Goal: Task Accomplishment & Management: Manage account settings

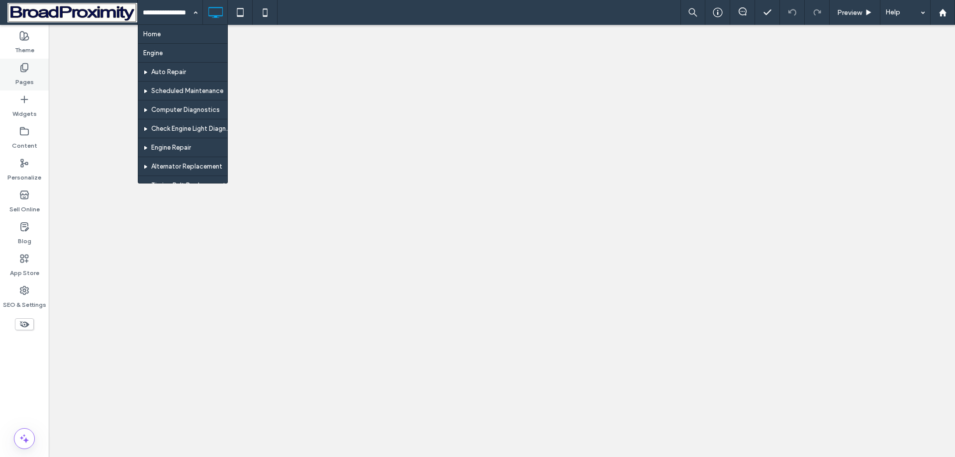
click at [32, 65] on div "Pages" at bounding box center [24, 75] width 49 height 32
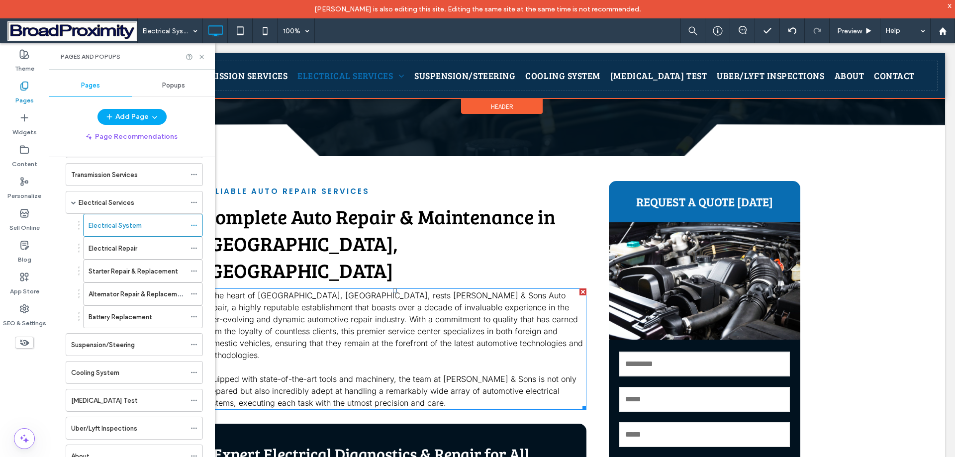
scroll to position [298, 0]
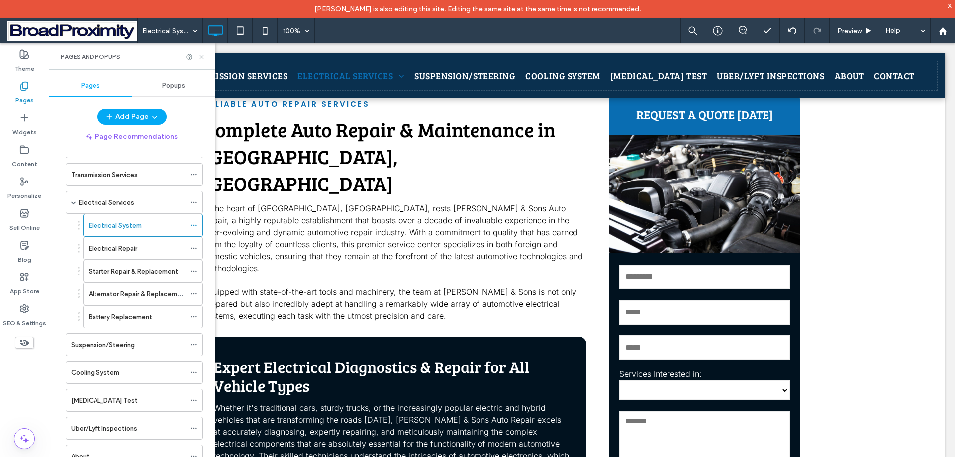
click at [200, 57] on icon at bounding box center [201, 56] width 7 height 7
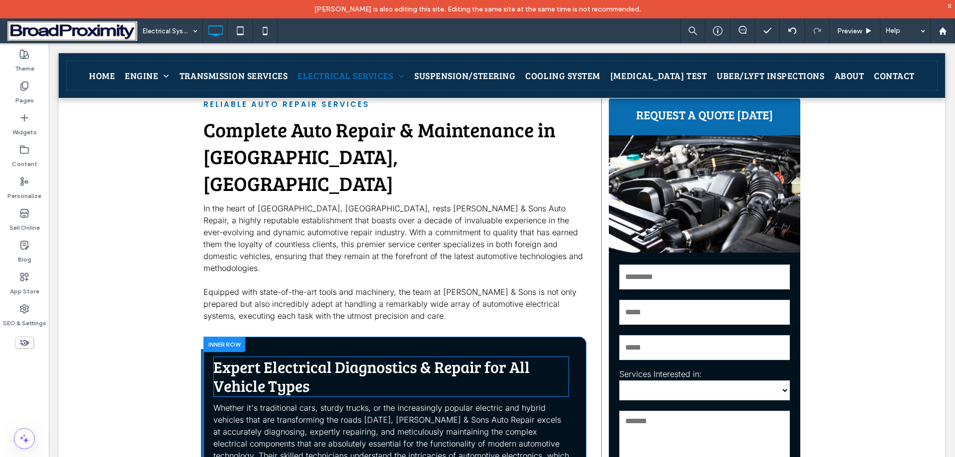
scroll to position [447, 0]
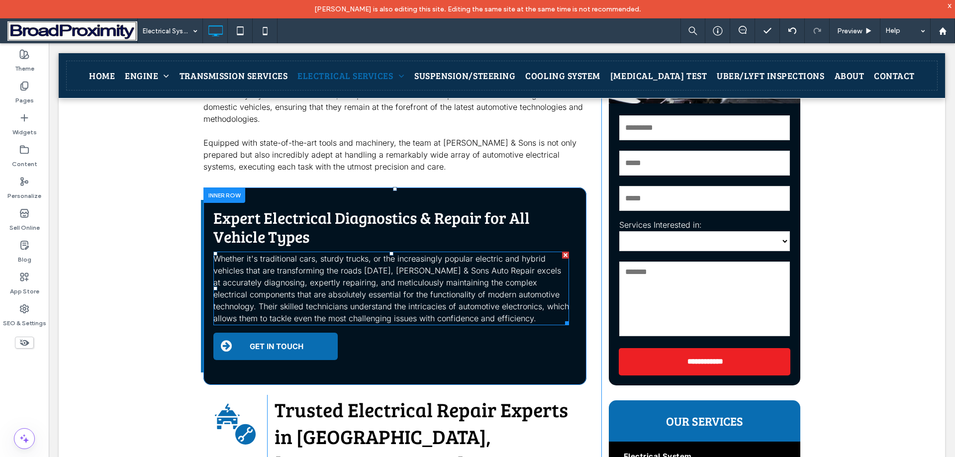
click at [442, 254] on span "Whether it's traditional cars, sturdy trucks, or the increasingly popular elect…" at bounding box center [390, 289] width 355 height 70
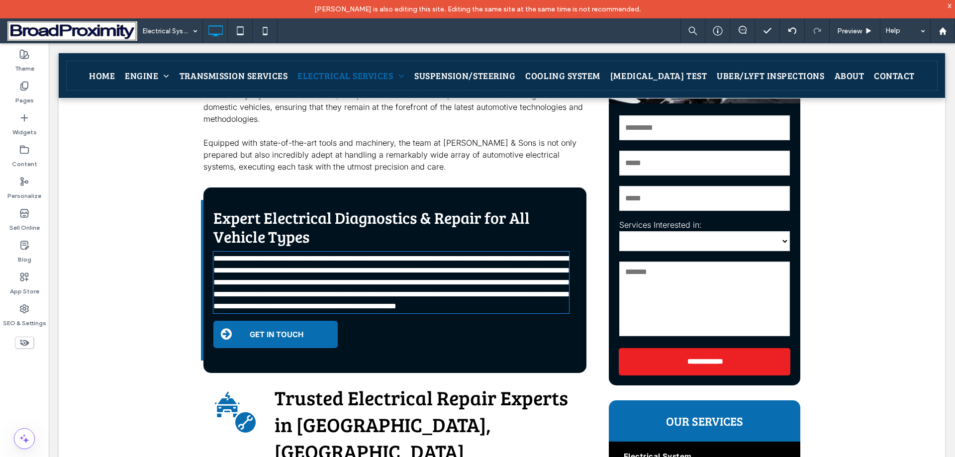
type input "*****"
type input "**"
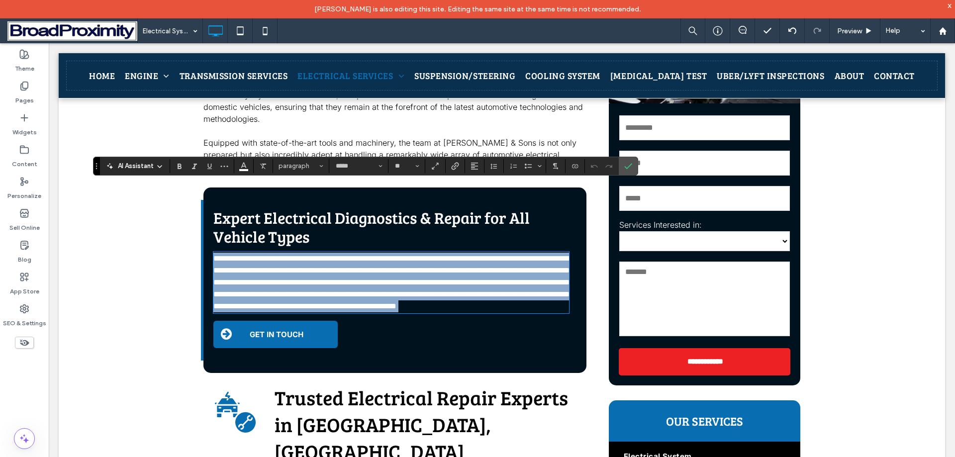
click at [449, 255] on span "**********" at bounding box center [392, 282] width 359 height 55
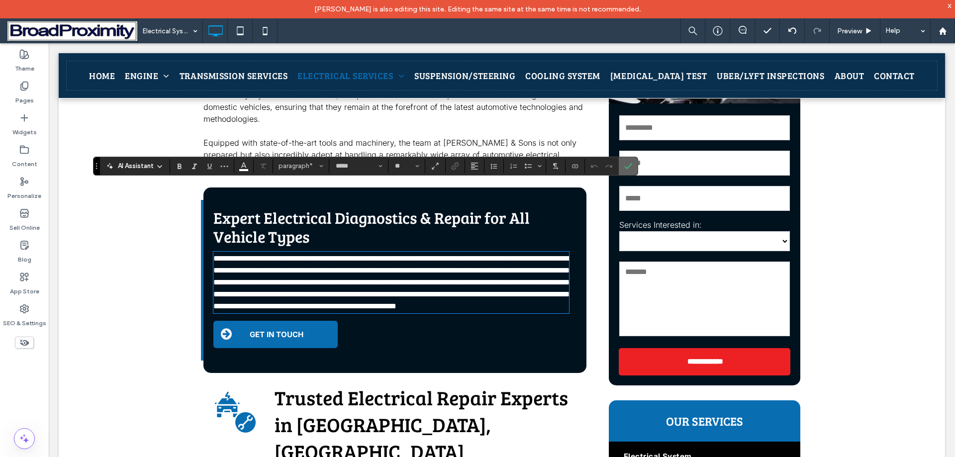
click at [627, 161] on span "Confirm" at bounding box center [626, 166] width 4 height 18
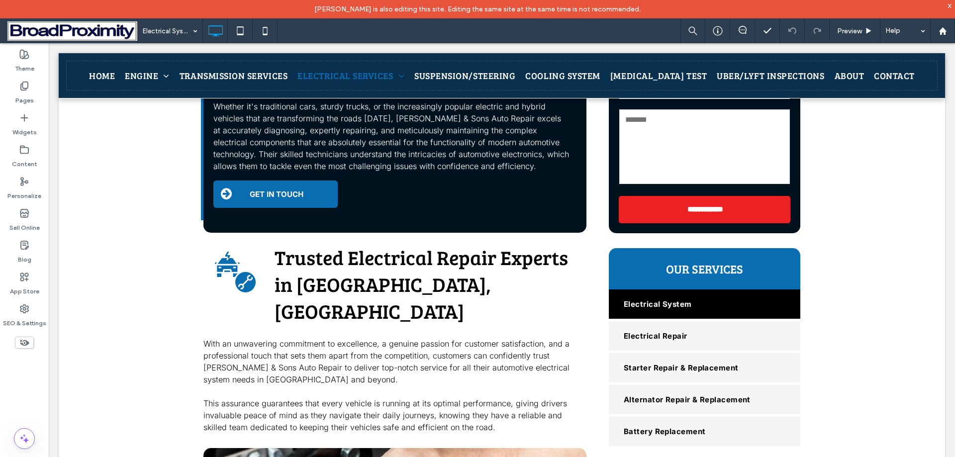
scroll to position [646, 0]
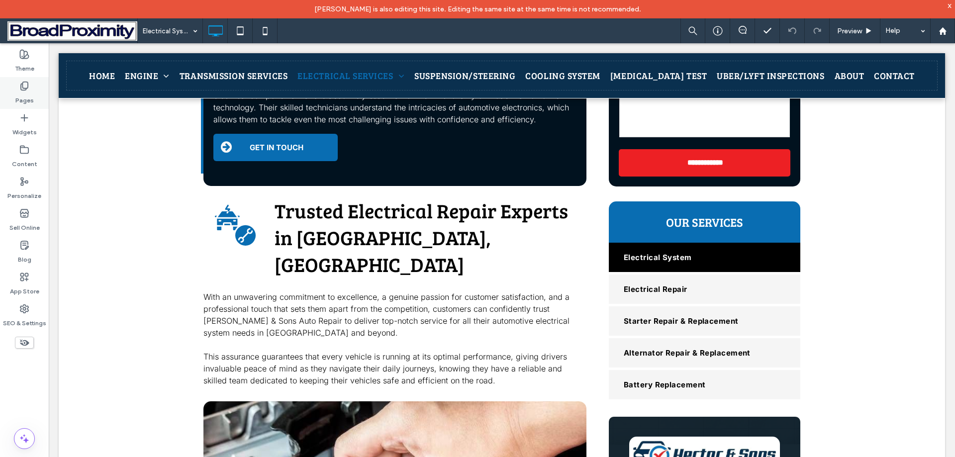
click at [39, 98] on div "Pages" at bounding box center [24, 93] width 49 height 32
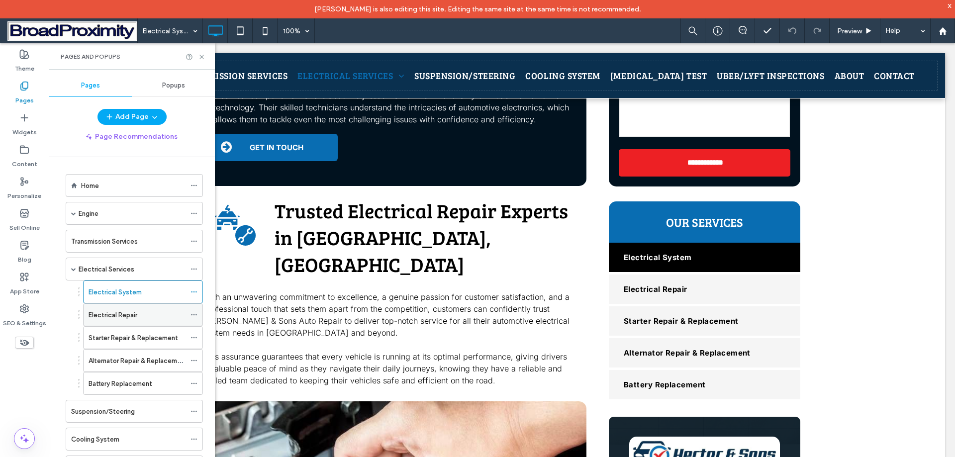
click at [193, 311] on icon at bounding box center [193, 314] width 7 height 7
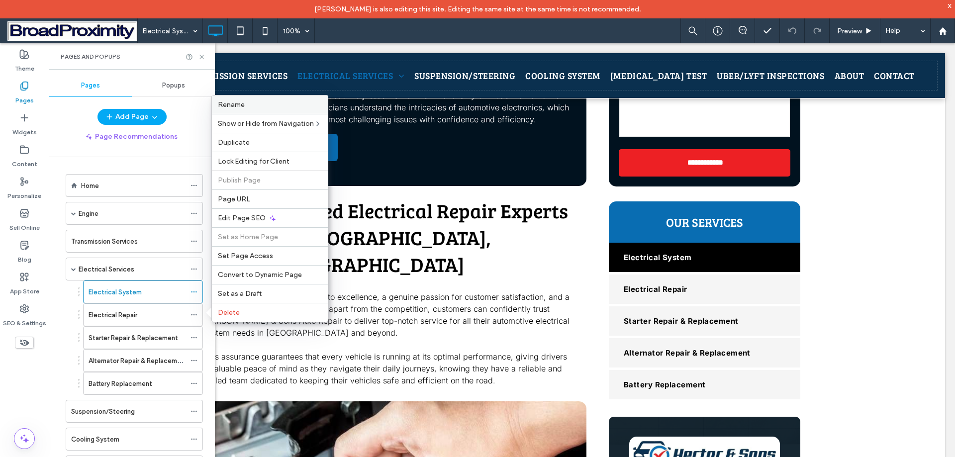
click at [238, 103] on span "Rename" at bounding box center [231, 104] width 27 height 8
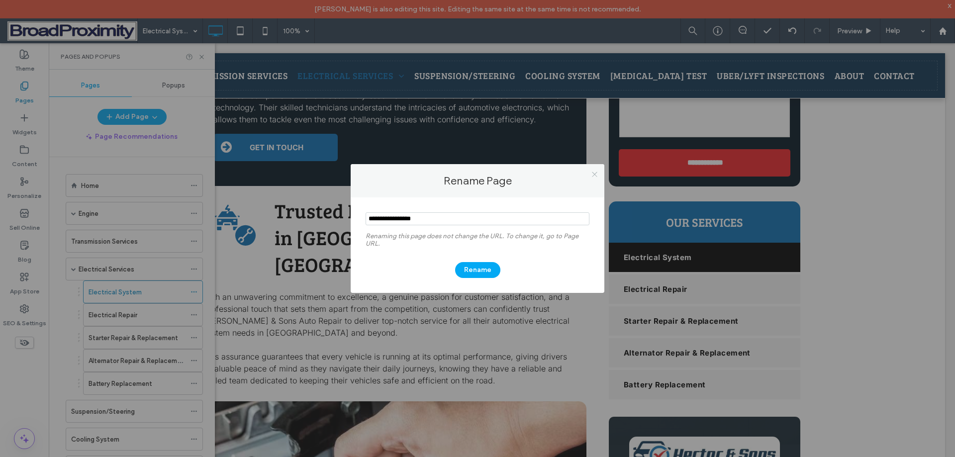
click at [594, 172] on icon at bounding box center [594, 174] width 7 height 7
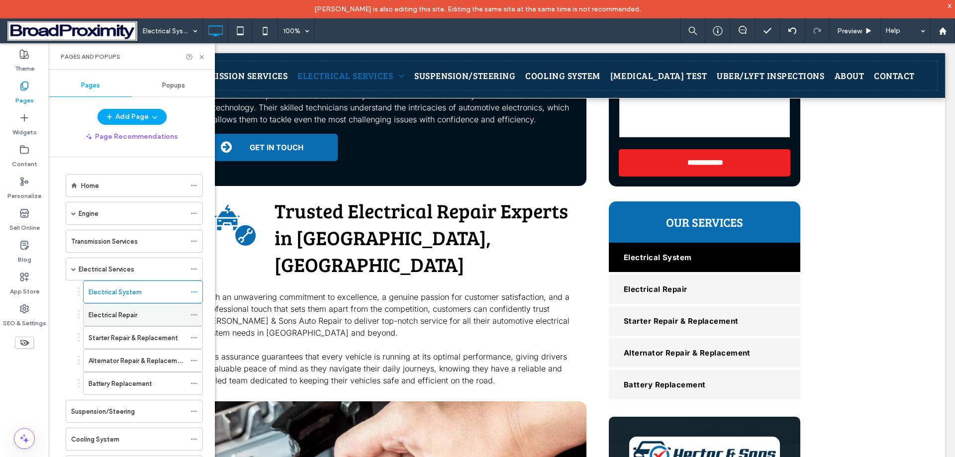
click at [127, 315] on label "Electrical Repair" at bounding box center [112, 314] width 49 height 17
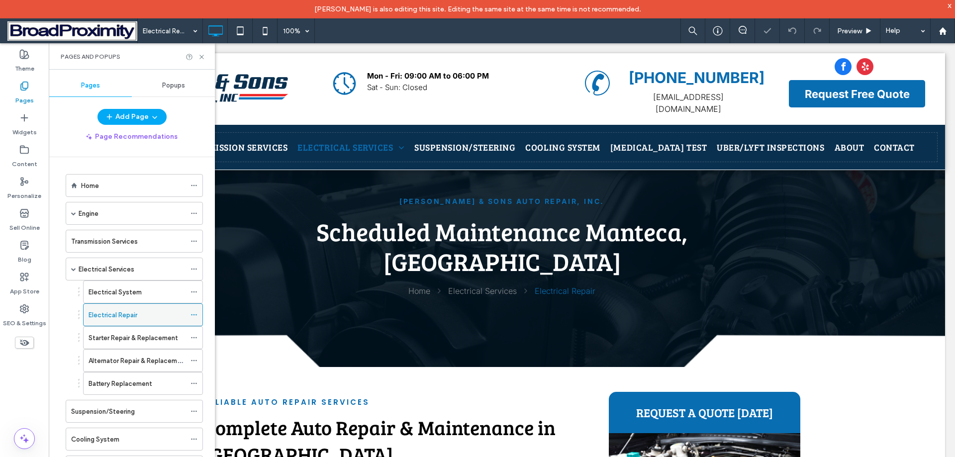
click at [192, 313] on icon at bounding box center [193, 314] width 7 height 7
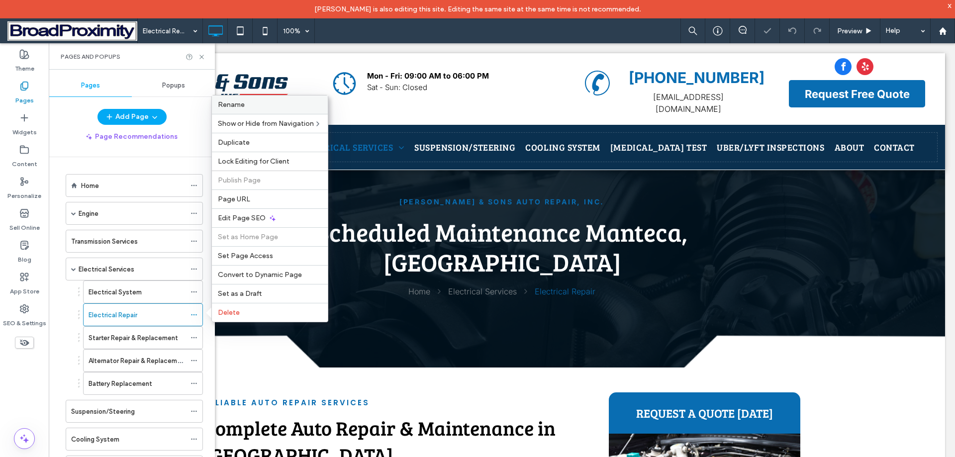
click at [237, 102] on span "Rename" at bounding box center [231, 104] width 27 height 8
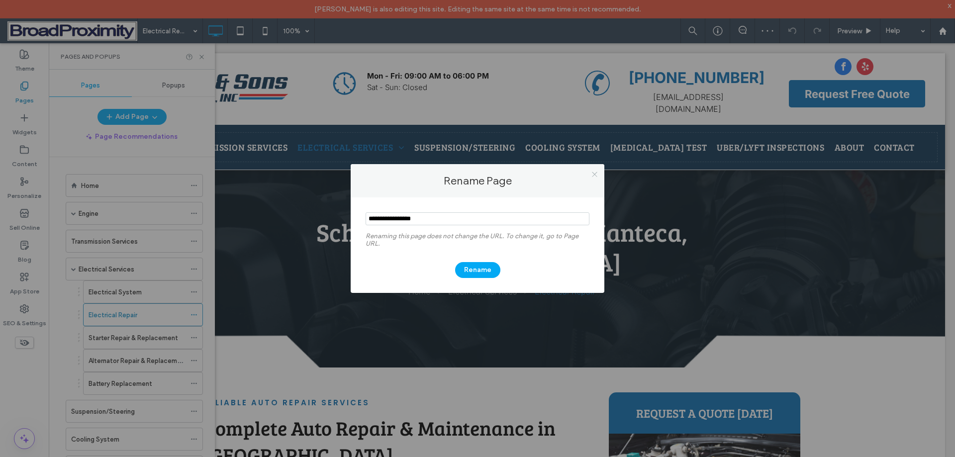
click at [591, 172] on icon at bounding box center [594, 174] width 7 height 7
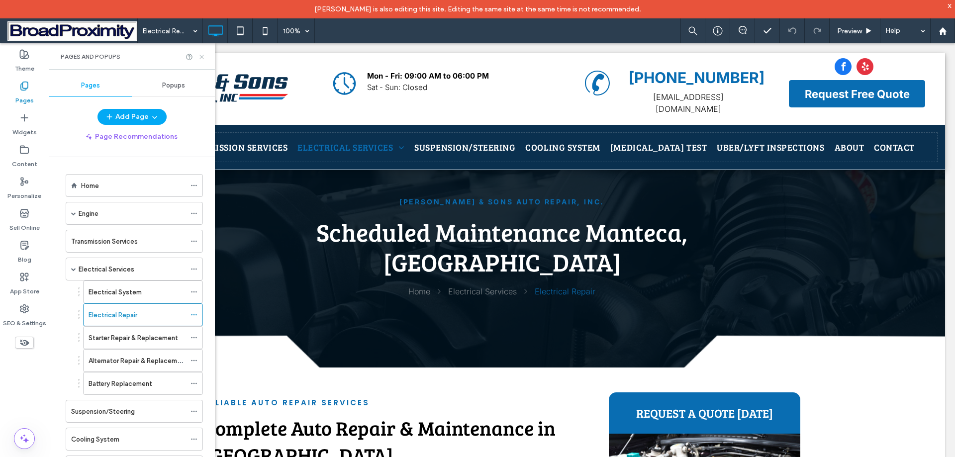
click at [203, 56] on icon at bounding box center [201, 56] width 7 height 7
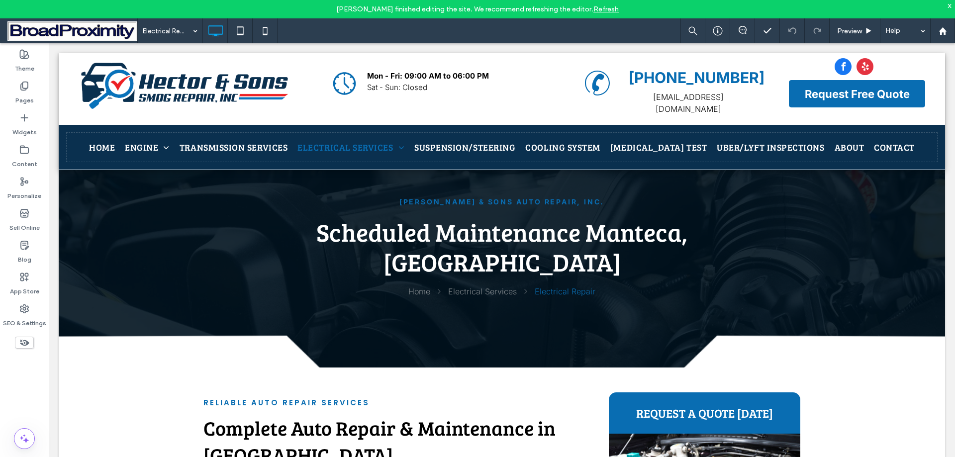
click at [950, 3] on div "x" at bounding box center [949, 5] width 4 height 8
